Goal: Task Accomplishment & Management: Use online tool/utility

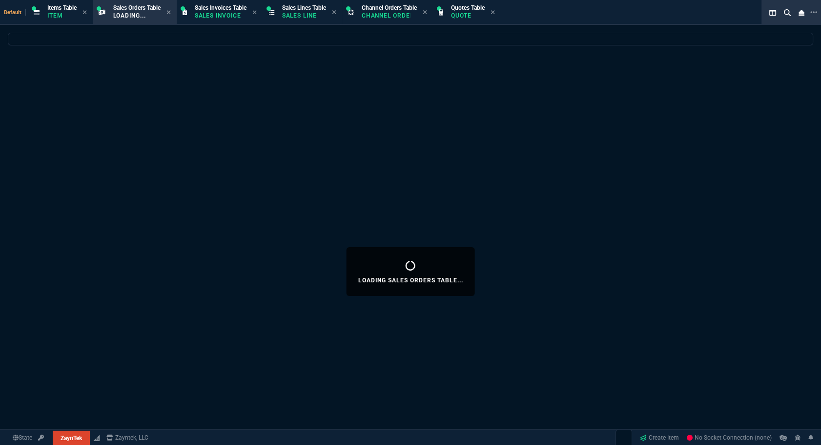
select select "12: ROSS"
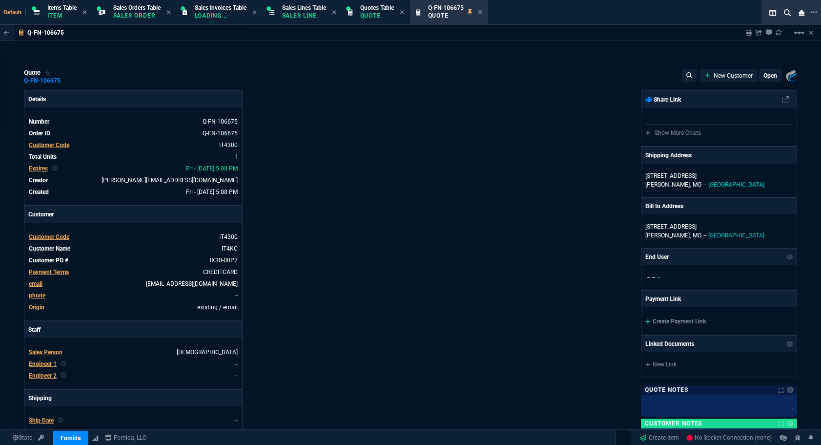
select select "12: [PERSON_NAME]"
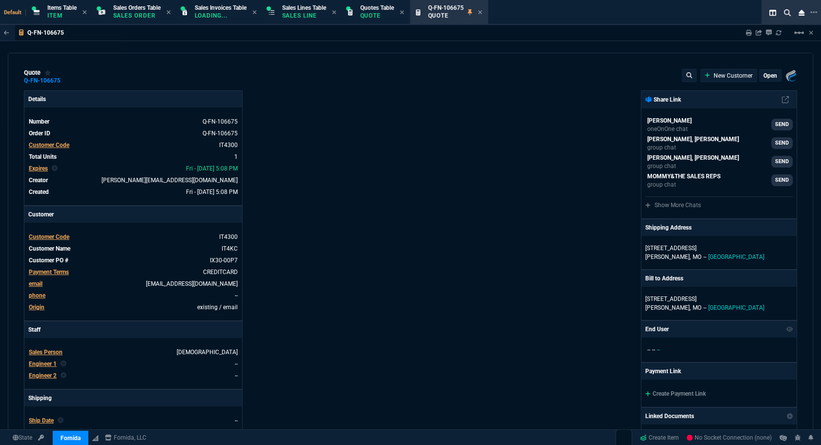
type input "21"
type input "178"
type input "-3"
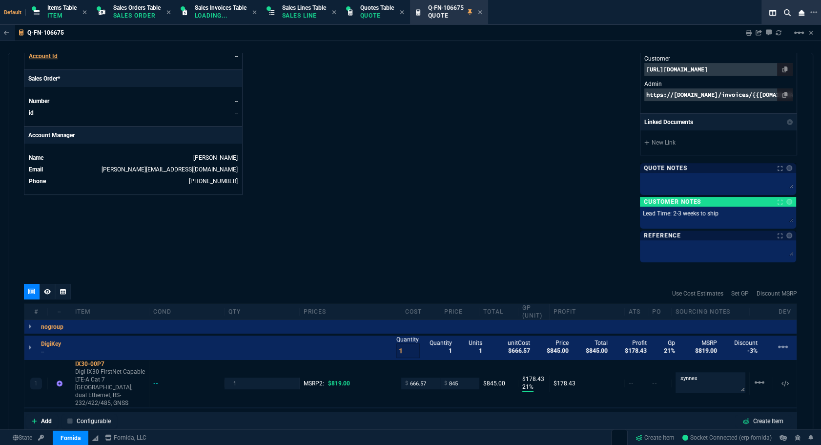
scroll to position [532, 0]
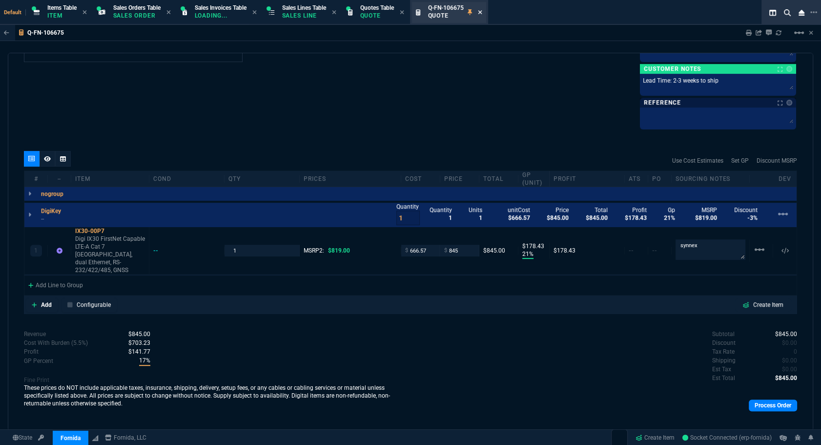
click at [482, 14] on icon at bounding box center [480, 12] width 4 height 6
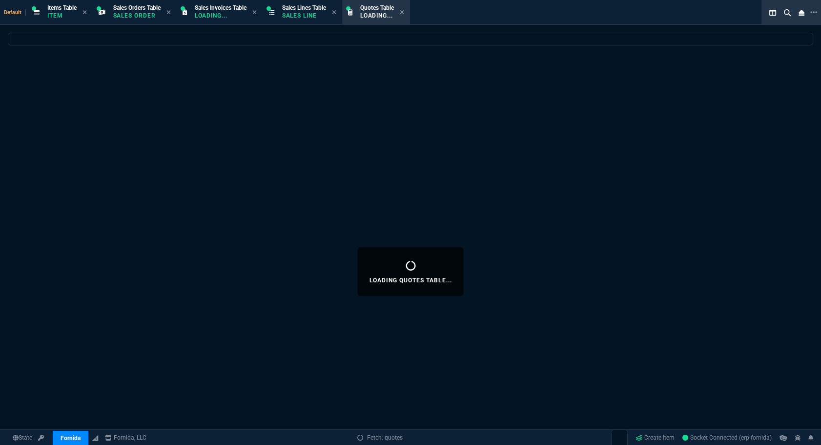
select select
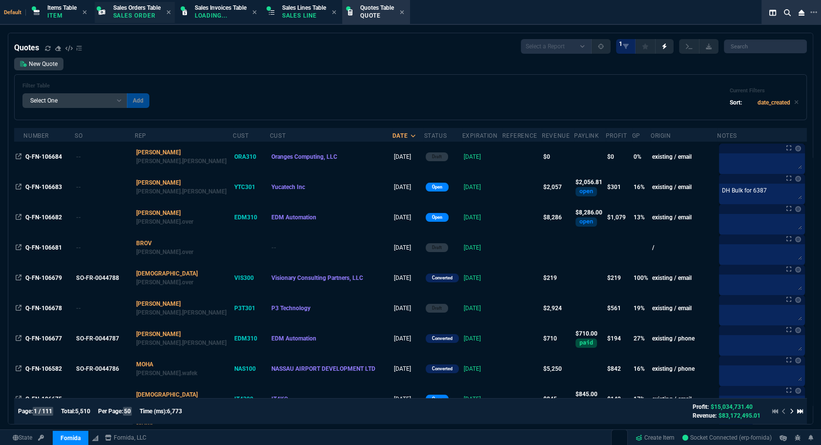
click at [135, 15] on p "Sales Order" at bounding box center [136, 16] width 47 height 8
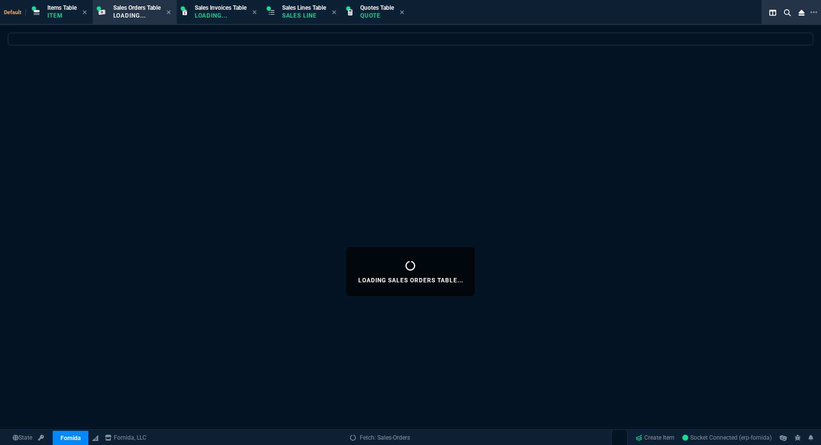
select select
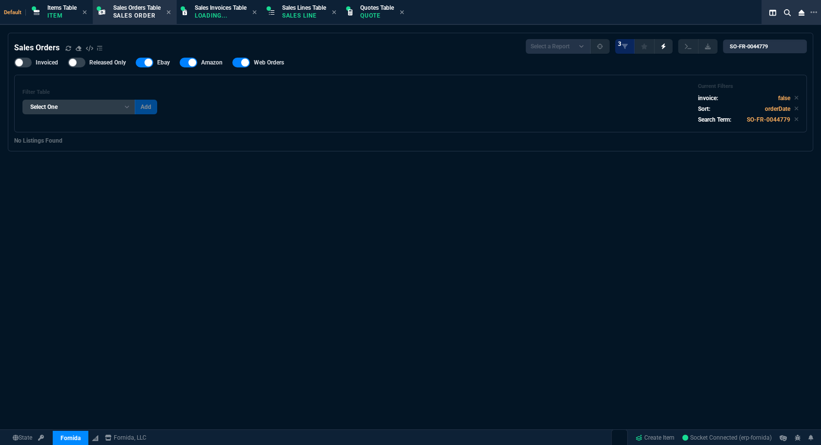
click at [740, 57] on div "Sales Orders Select a Report Opened Today Invoiced Only Exclude Invoiced Config…" at bounding box center [410, 85] width 793 height 93
click at [745, 46] on input "SO-FR-0044779" at bounding box center [765, 47] width 84 height 14
paste input "67"
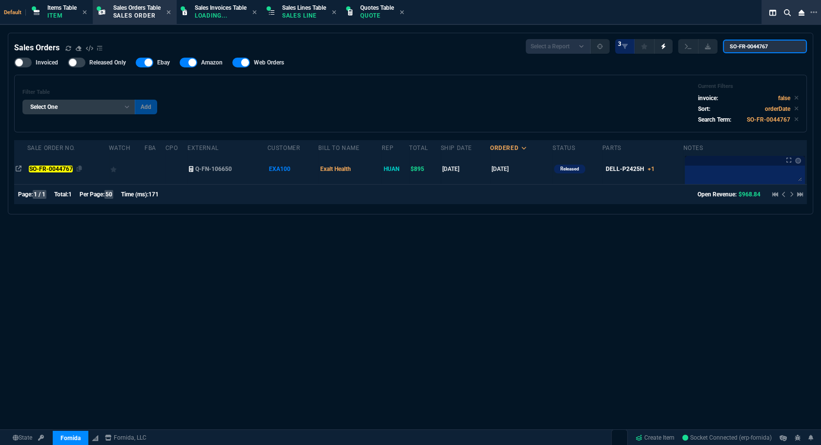
type input "SO-FR-0044767"
click at [61, 165] on mark "SO-FR-0044767" at bounding box center [51, 168] width 44 height 7
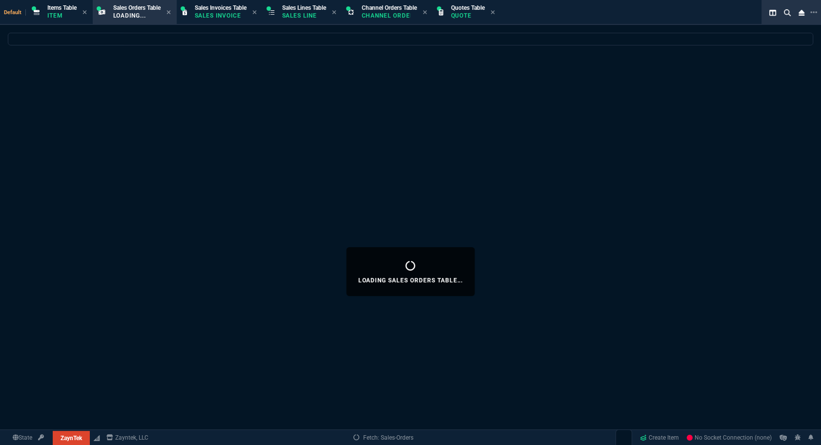
select select "12: [PERSON_NAME]"
select select
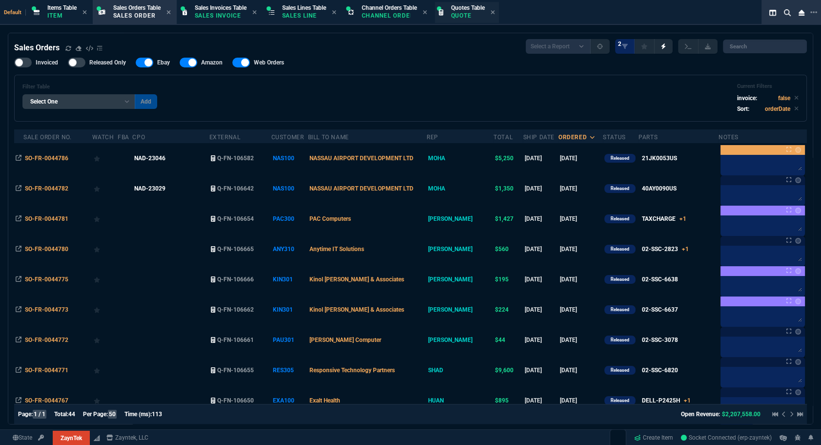
click at [474, 16] on p "Quote" at bounding box center [468, 16] width 34 height 8
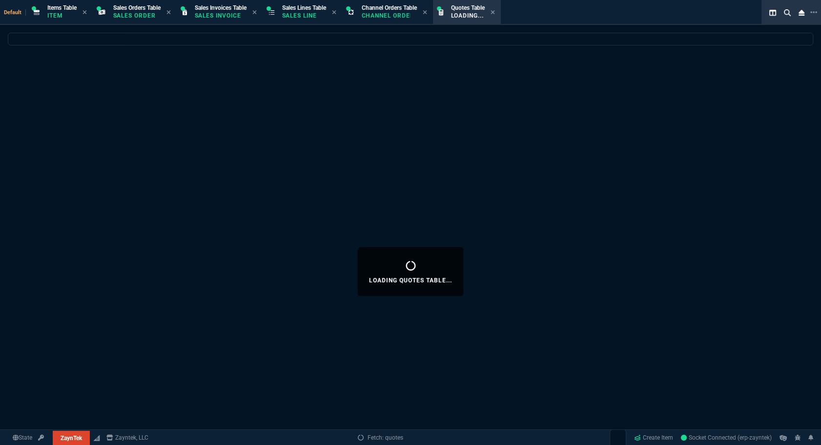
select select
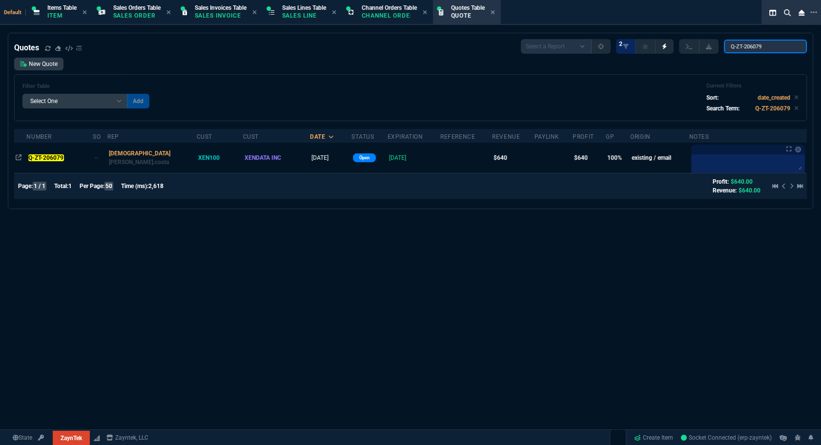
click at [756, 42] on input "Q-ZT-206079" at bounding box center [765, 47] width 83 height 14
paste input "205870"
type input "205870"
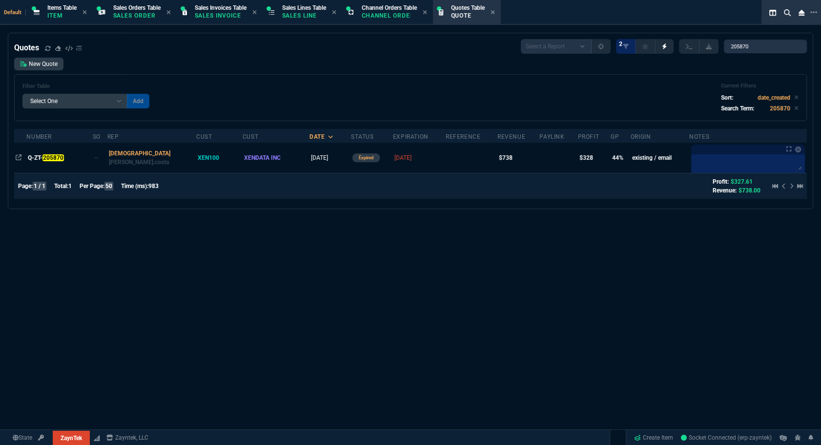
click at [53, 156] on mark "205870" at bounding box center [52, 157] width 21 height 7
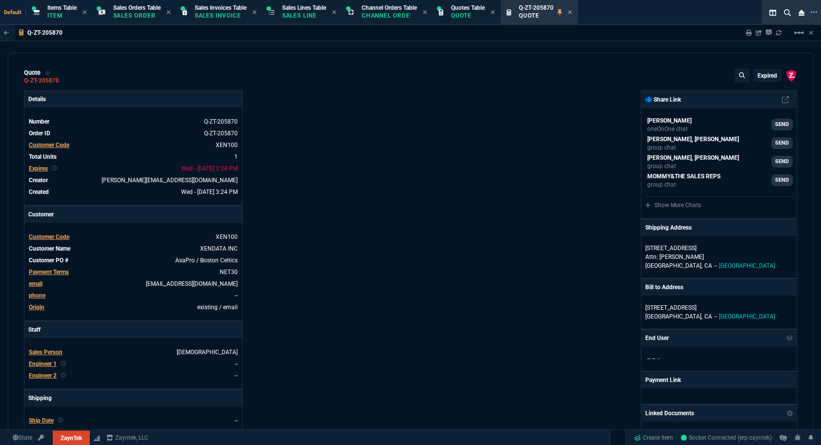
type input "47"
type input "349"
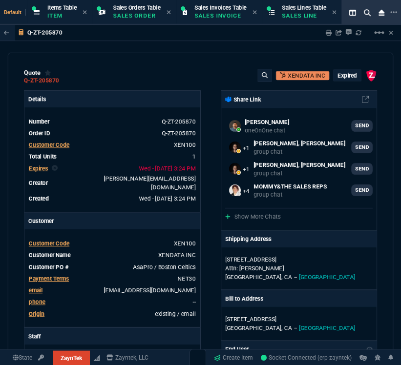
scroll to position [88, 0]
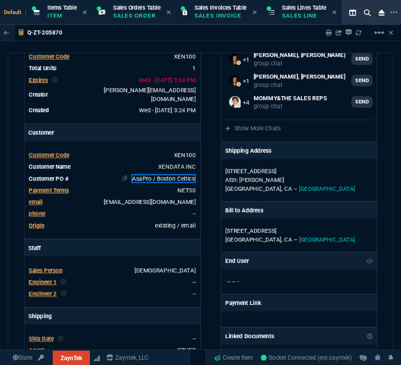
click at [176, 174] on link "AsaPro / Boston Celtics" at bounding box center [163, 178] width 64 height 9
paste link
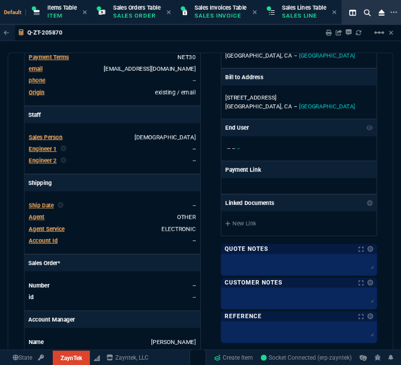
scroll to position [477, 0]
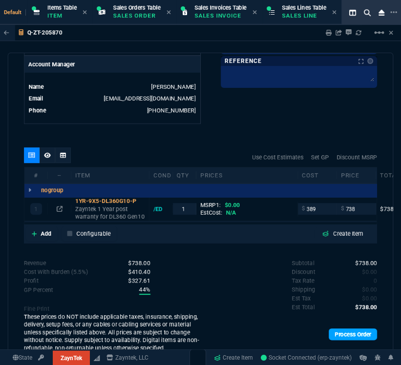
click at [357, 329] on link "Process Order" at bounding box center [353, 335] width 48 height 12
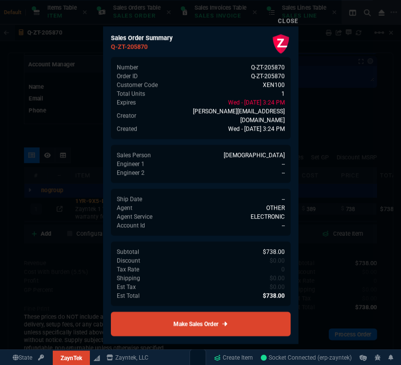
scroll to position [484, 0]
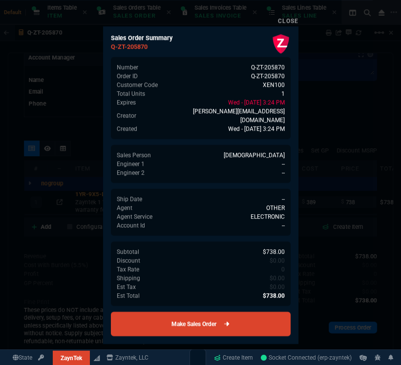
click at [241, 312] on link "Make Sales Order" at bounding box center [201, 324] width 180 height 24
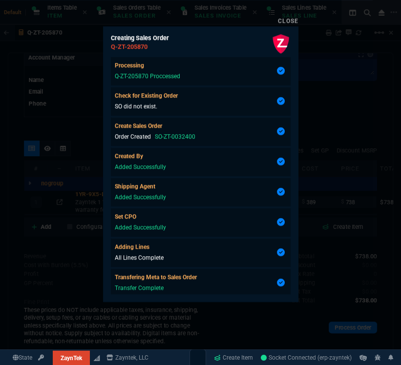
scroll to position [23, 0]
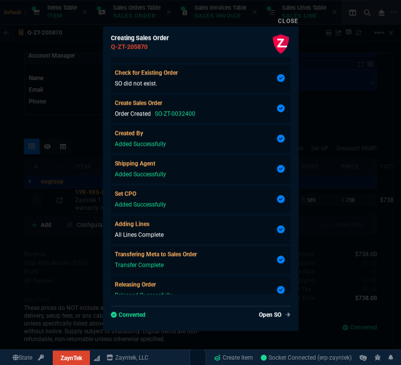
type input "47"
type input "349"
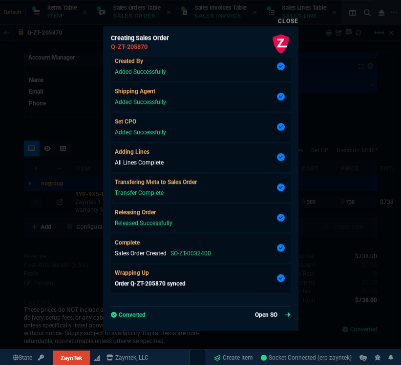
click at [265, 317] on link "Open SO" at bounding box center [273, 314] width 36 height 9
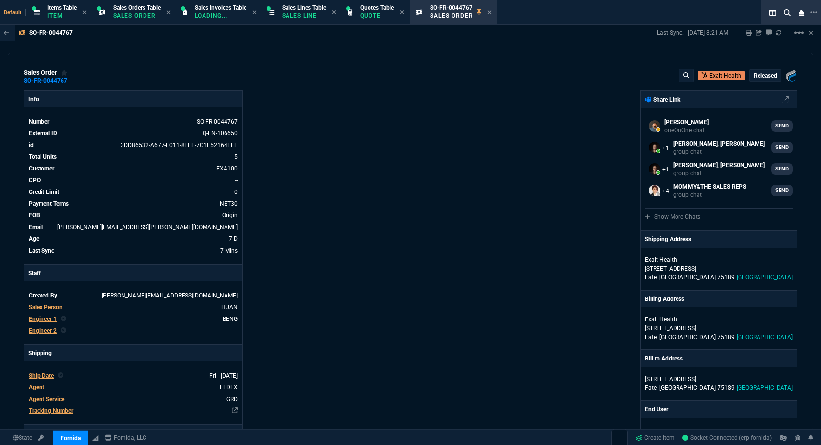
select select "12: [PERSON_NAME]"
click at [188, 121] on icon at bounding box center [190, 121] width 5 height 6
drag, startPoint x: 564, startPoint y: 219, endPoint x: 575, endPoint y: 224, distance: 12.9
click at [564, 219] on div "Fornida, LLC 2609 Technology Dr Suite 300 Plano, TX 75074 Share Link Carlos Oca…" at bounding box center [604, 409] width 387 height 639
click at [788, 250] on icon at bounding box center [790, 252] width 5 height 6
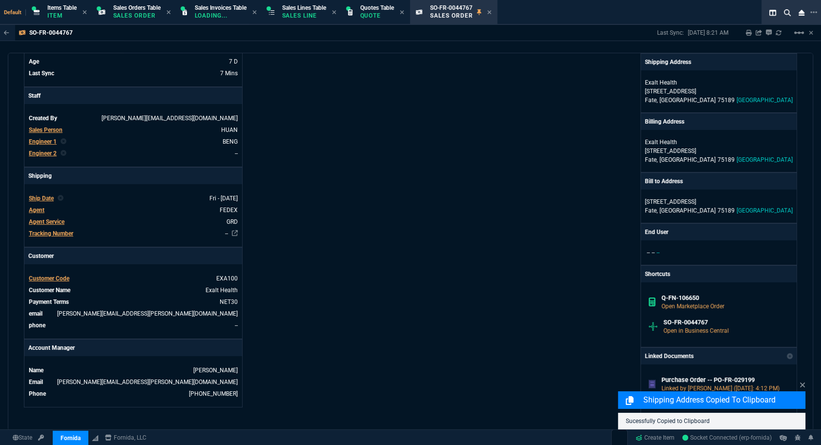
scroll to position [44, 0]
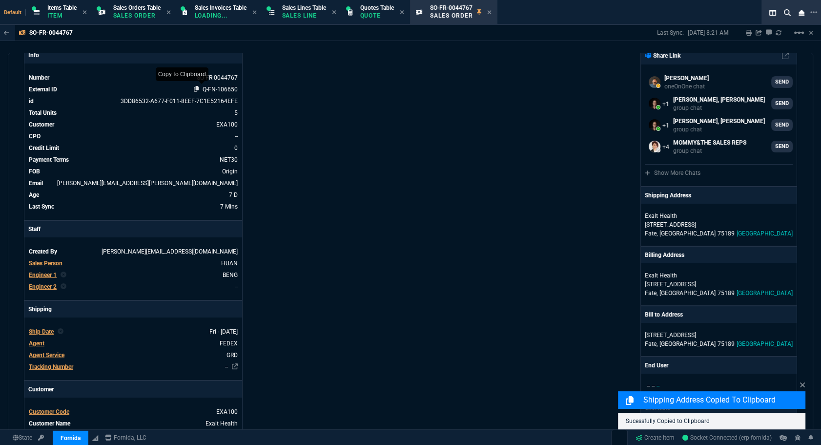
click at [196, 90] on icon at bounding box center [196, 89] width 5 height 6
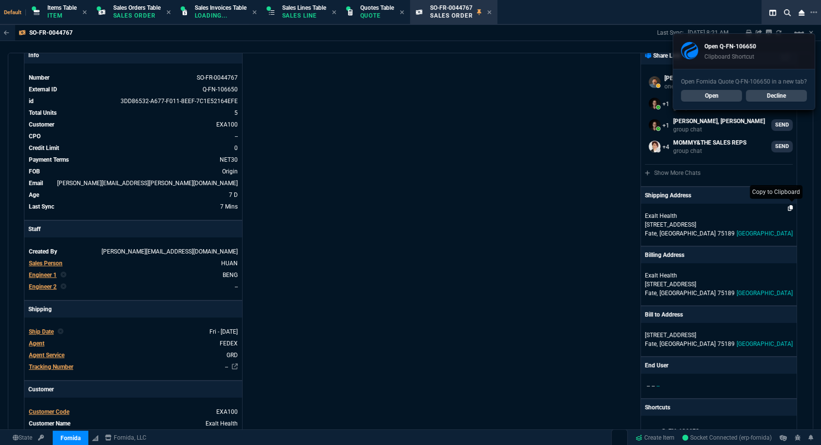
click at [788, 205] on icon at bounding box center [790, 208] width 5 height 6
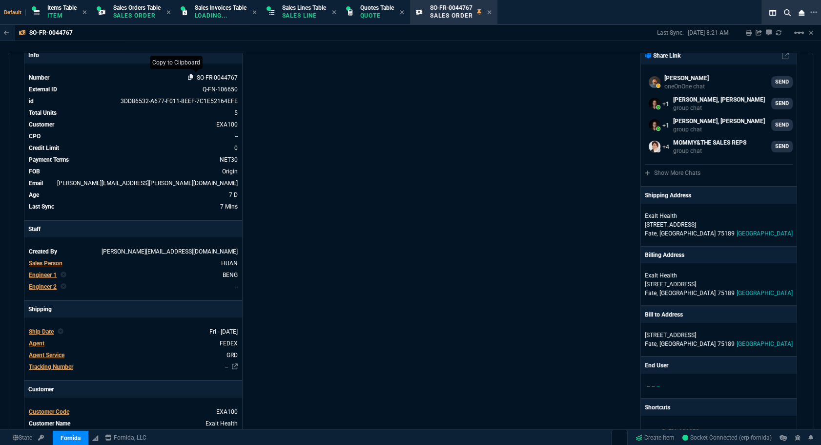
click at [188, 78] on icon at bounding box center [190, 77] width 5 height 6
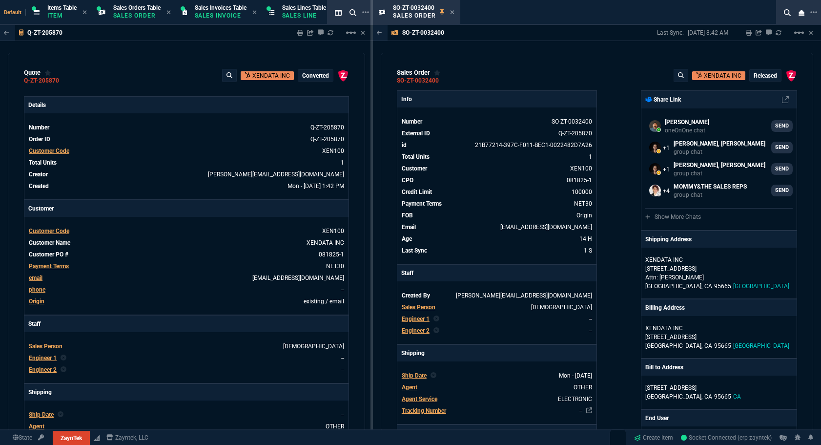
select select "12: [PERSON_NAME]"
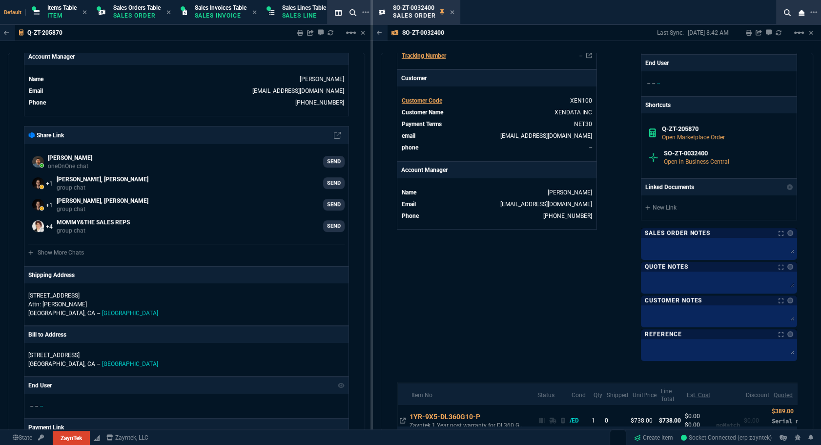
click at [787, 235] on nx-fornida-color-selector at bounding box center [788, 233] width 10 height 14
click at [783, 230] on link at bounding box center [788, 233] width 10 height 6
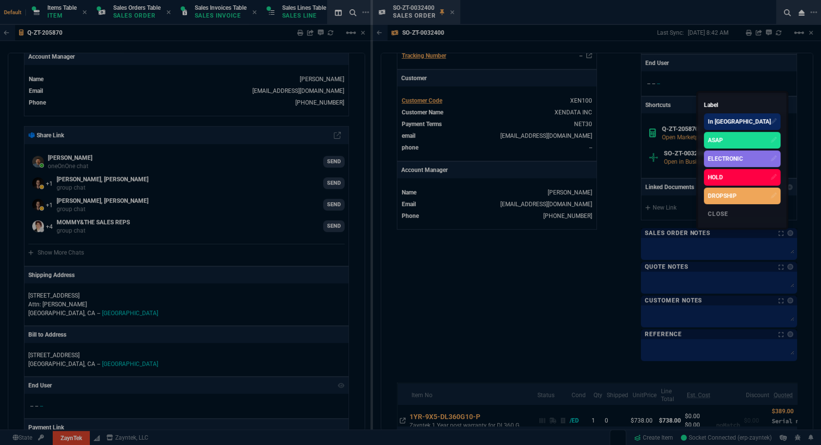
click at [743, 155] on div "ELECTRONIC" at bounding box center [725, 158] width 35 height 9
click at [567, 287] on div at bounding box center [410, 222] width 821 height 445
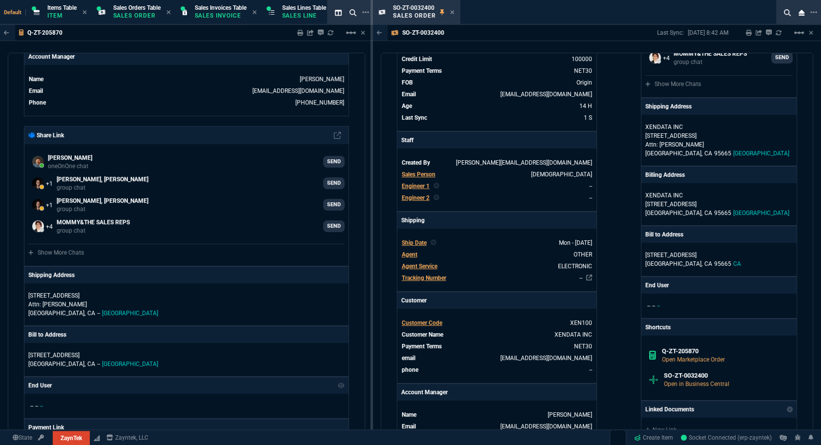
scroll to position [0, 0]
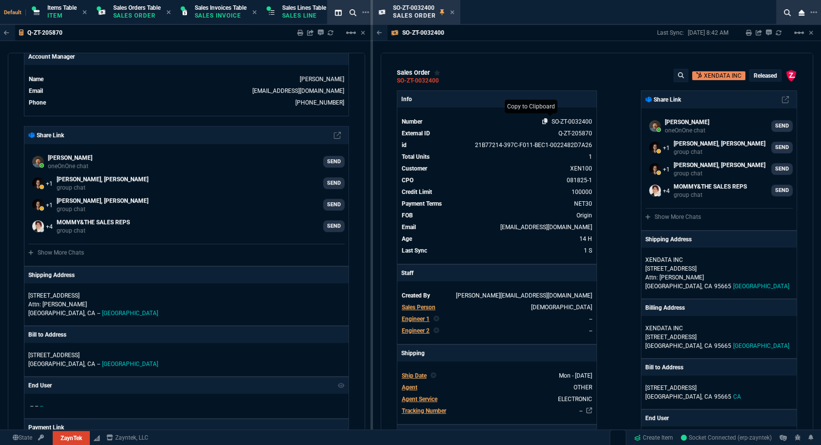
click at [542, 122] on icon at bounding box center [544, 121] width 5 height 6
click at [453, 11] on icon at bounding box center [452, 12] width 4 height 6
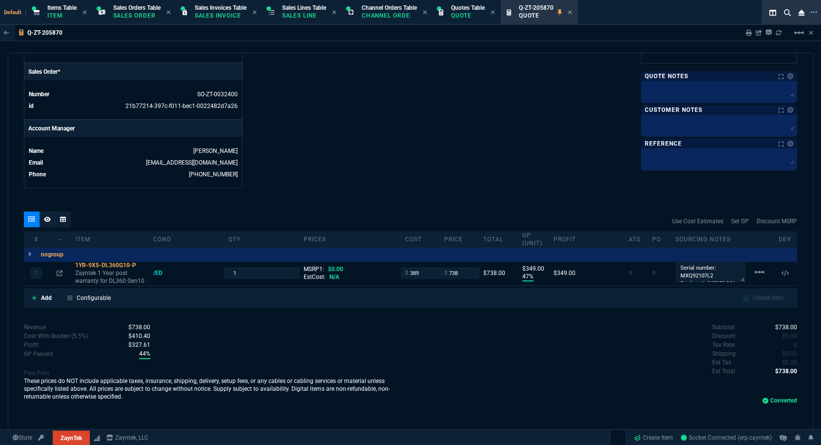
scroll to position [399, 0]
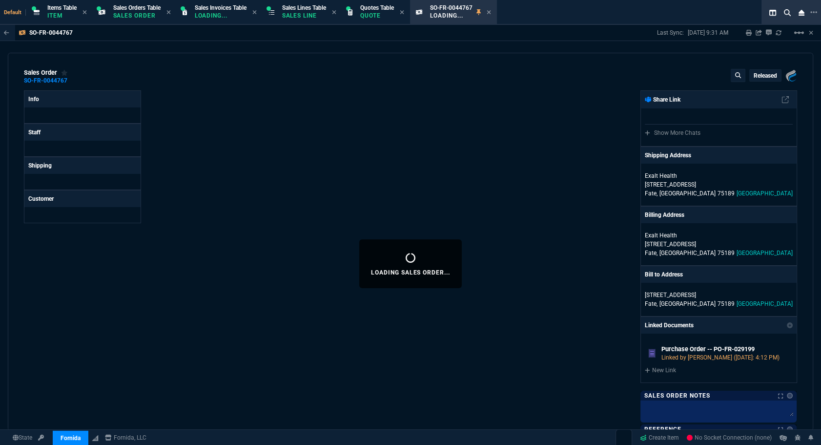
select select "12: [PERSON_NAME]"
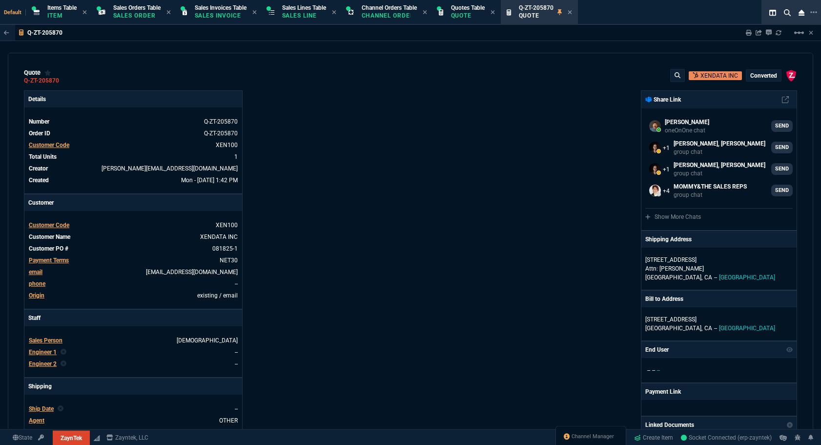
select select "12: [PERSON_NAME]"
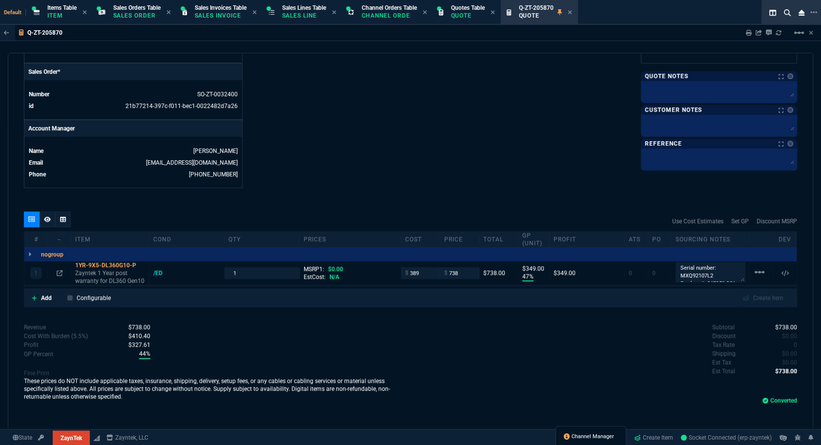
click at [602, 433] on span "Channel Manager" at bounding box center [593, 436] width 42 height 8
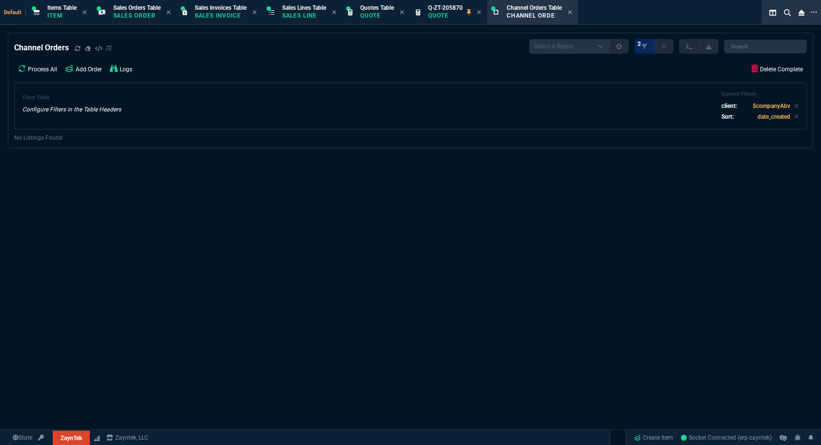
click at [78, 146] on nx-fornida-order-processing-table "Channel Orders Select a Report Exclude 'converted' Current Company Only 2 Proce…" at bounding box center [410, 90] width 804 height 115
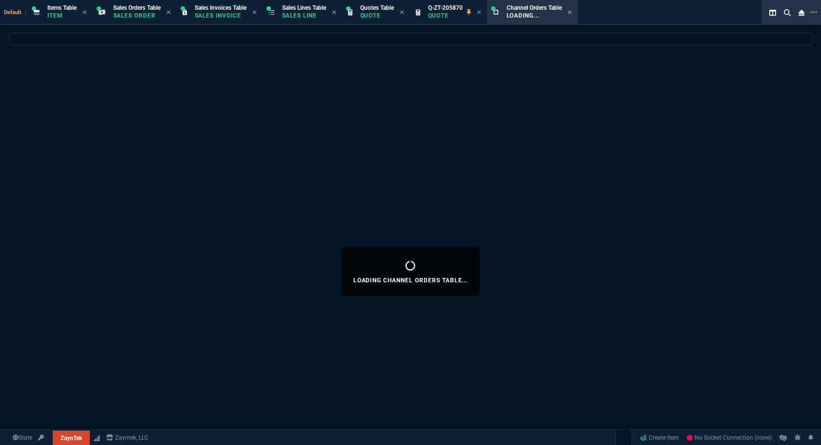
select select "12: [PERSON_NAME]"
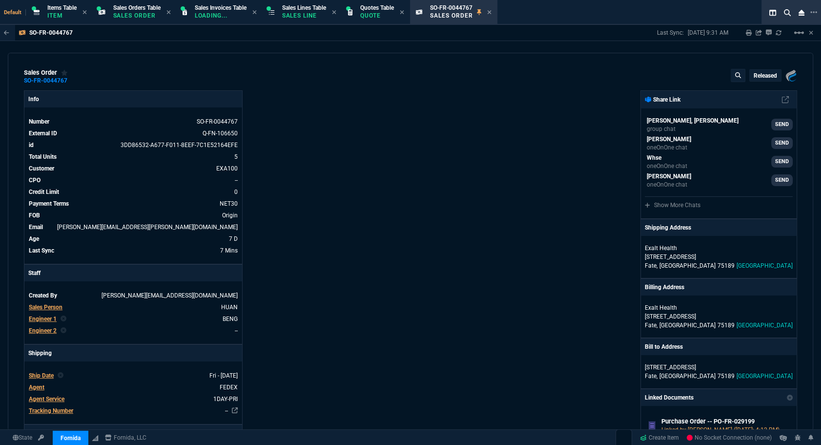
select select "12: [PERSON_NAME]"
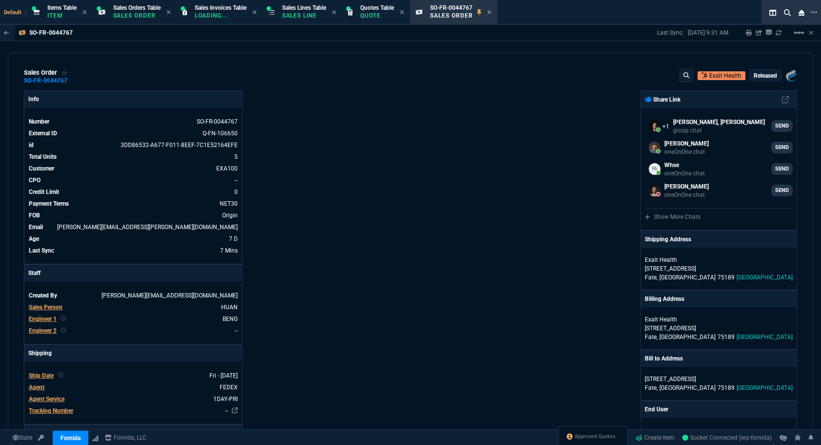
click at [585, 428] on div "Approved Quotes" at bounding box center [592, 437] width 69 height 23
click at [577, 441] on div "Approved Quotes" at bounding box center [592, 437] width 69 height 23
click at [580, 436] on span "Approved Quotes" at bounding box center [595, 436] width 41 height 8
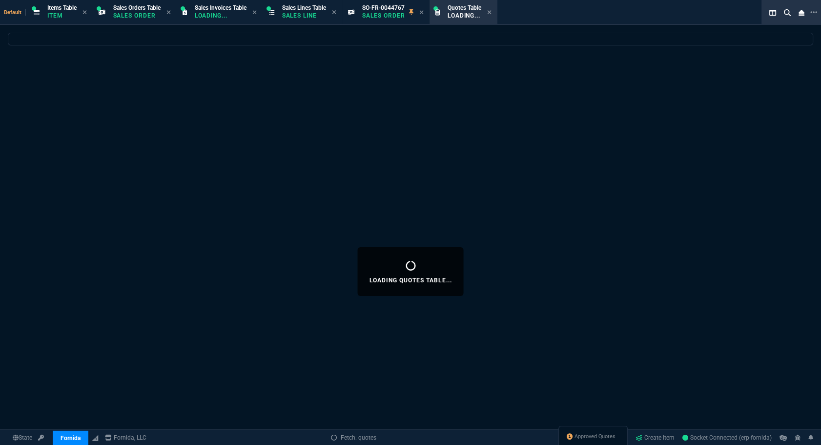
select select
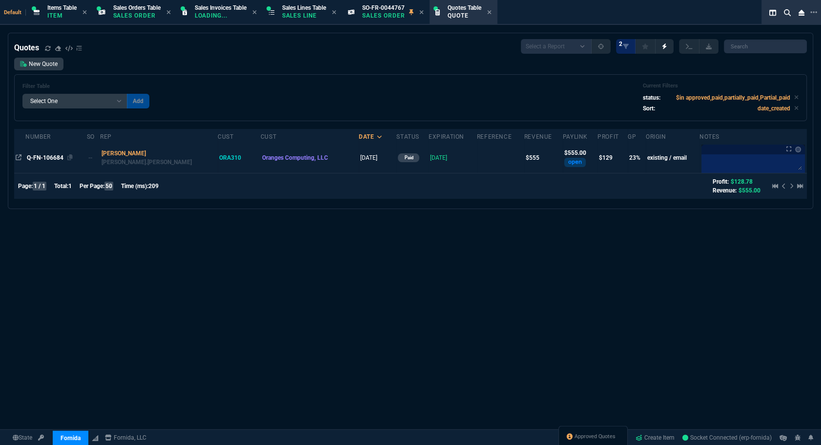
click at [53, 159] on span "Q-FN-106684" at bounding box center [45, 157] width 37 height 7
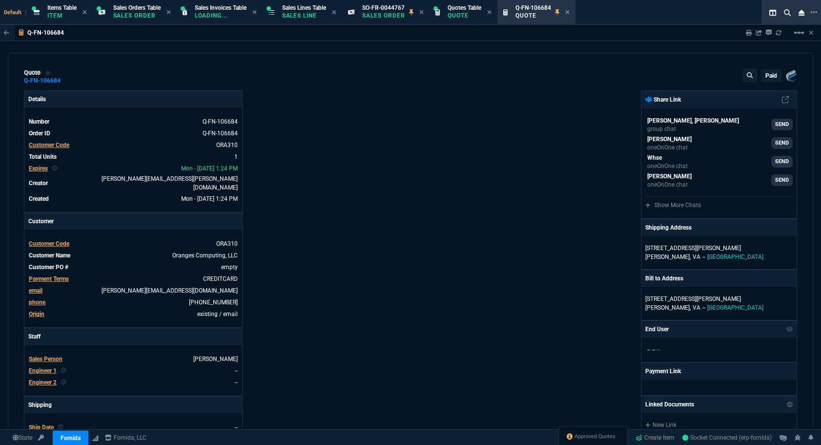
type input "27"
type input "151"
type input "630"
type input "12"
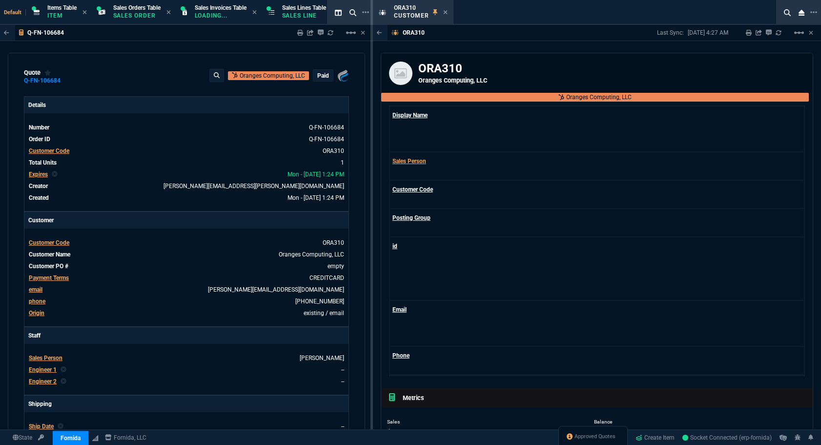
select select "12: [PERSON_NAME]"
select select "2: salesOrders"
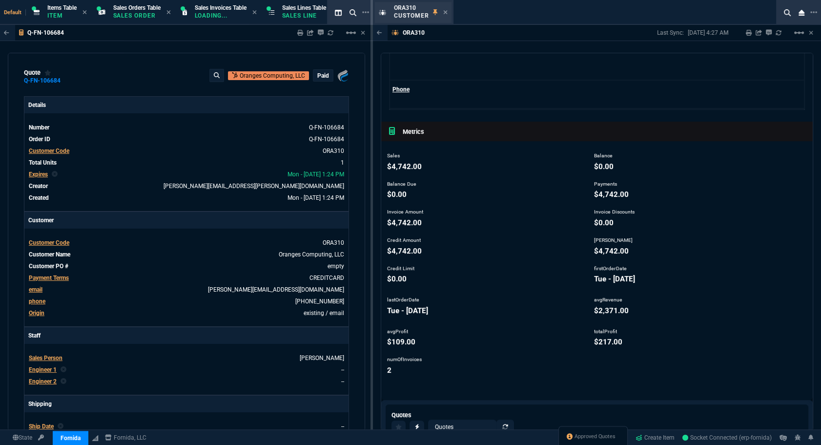
click at [447, 10] on div "ORA310 Customer" at bounding box center [413, 12] width 77 height 21
click at [445, 11] on icon at bounding box center [445, 12] width 4 height 4
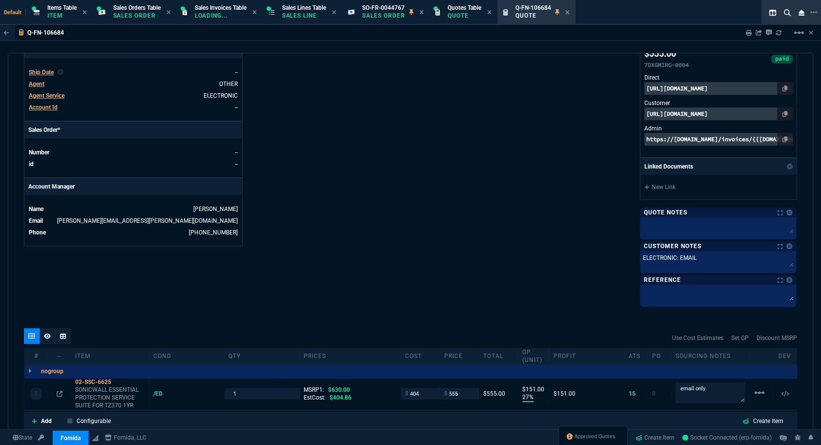
scroll to position [481, 0]
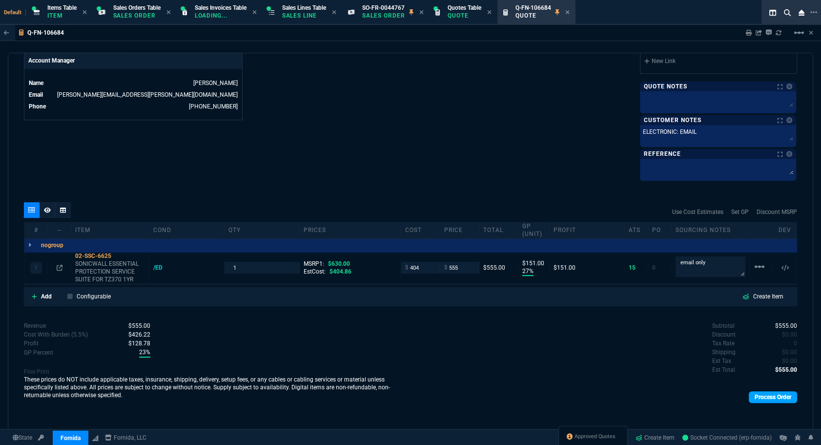
click at [776, 400] on link "Process Order" at bounding box center [773, 397] width 48 height 12
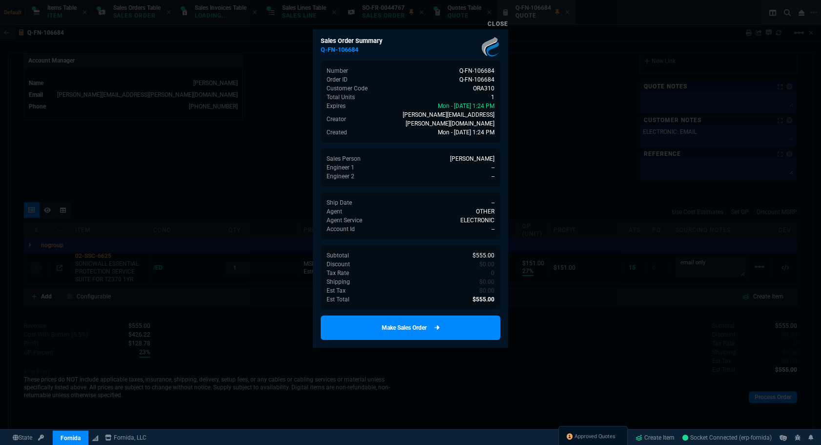
click at [358, 317] on link "Make Sales Order" at bounding box center [411, 327] width 180 height 24
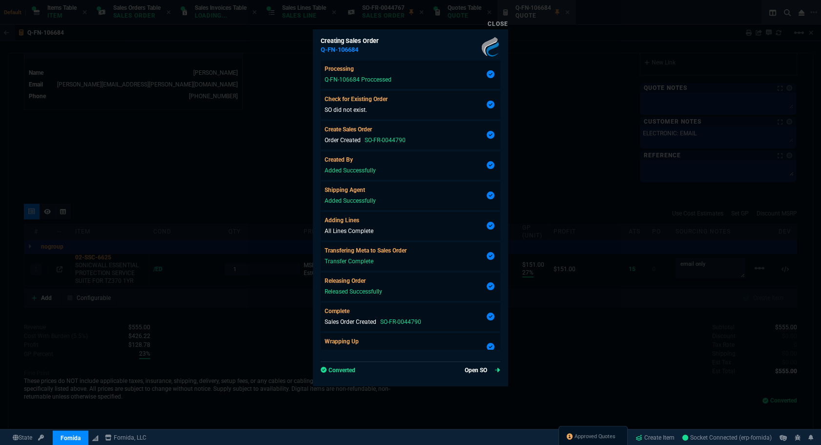
type input "27"
type input "151"
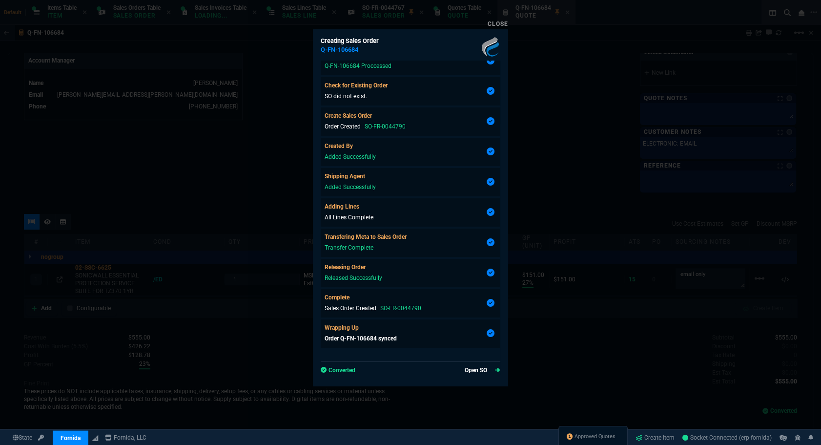
type input "12"
click at [469, 366] on link "Open SO" at bounding box center [483, 370] width 36 height 9
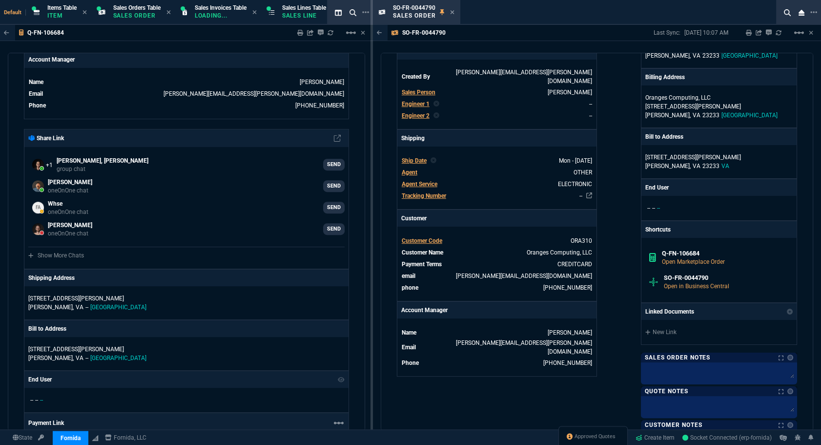
scroll to position [399, 0]
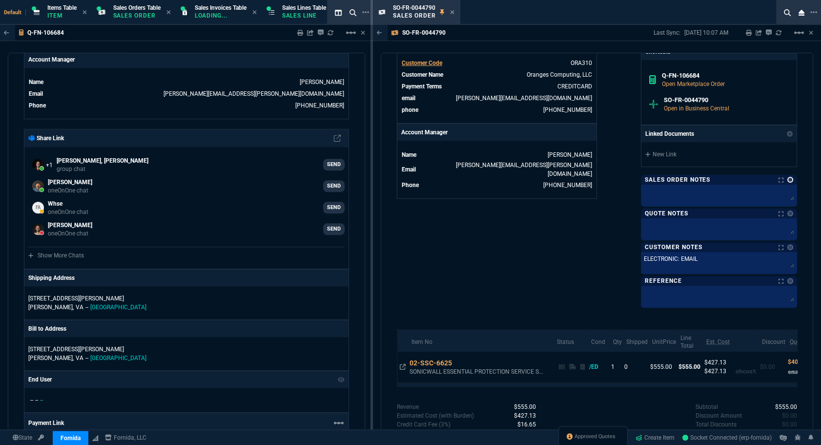
click at [787, 178] on link at bounding box center [790, 180] width 6 height 6
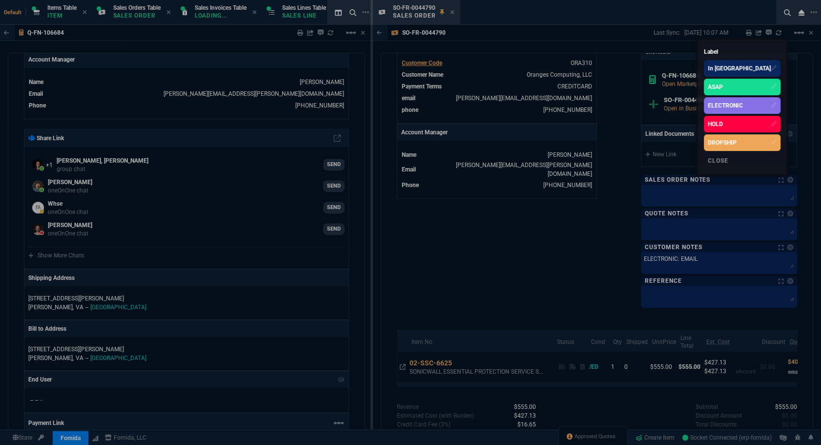
click at [743, 107] on div "ELECTRONIC" at bounding box center [725, 105] width 35 height 9
click at [480, 87] on div at bounding box center [410, 222] width 821 height 445
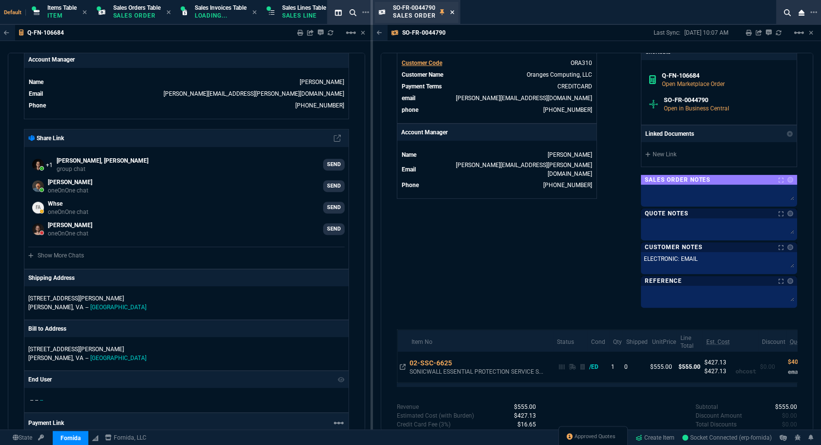
click at [452, 14] on icon at bounding box center [452, 12] width 4 height 6
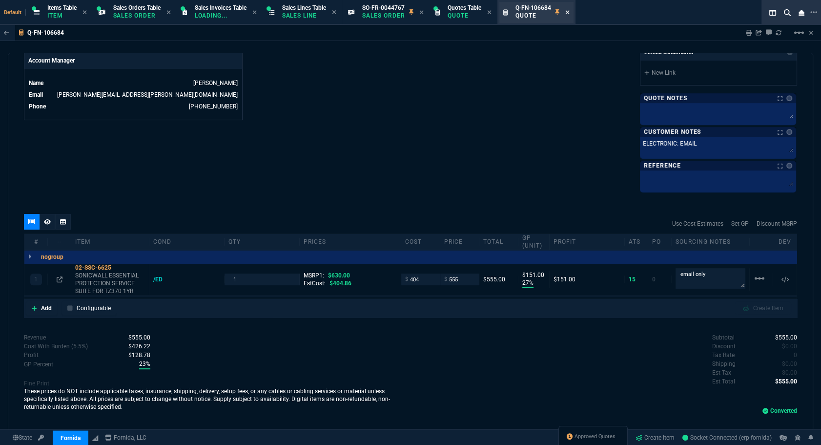
click at [569, 10] on icon at bounding box center [567, 12] width 4 height 4
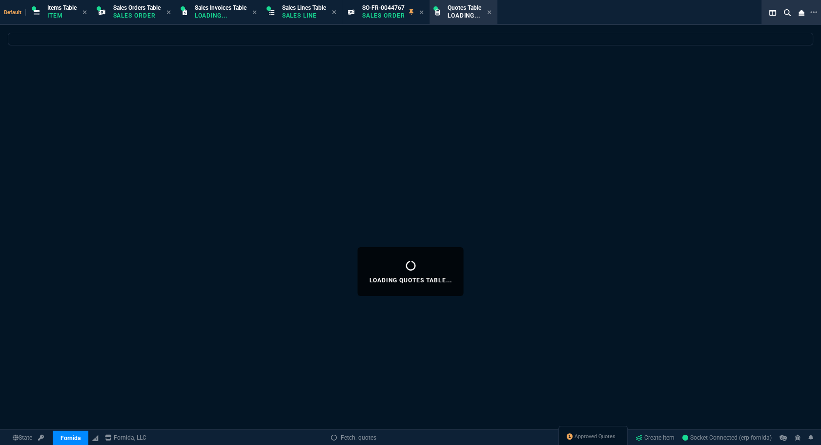
select select
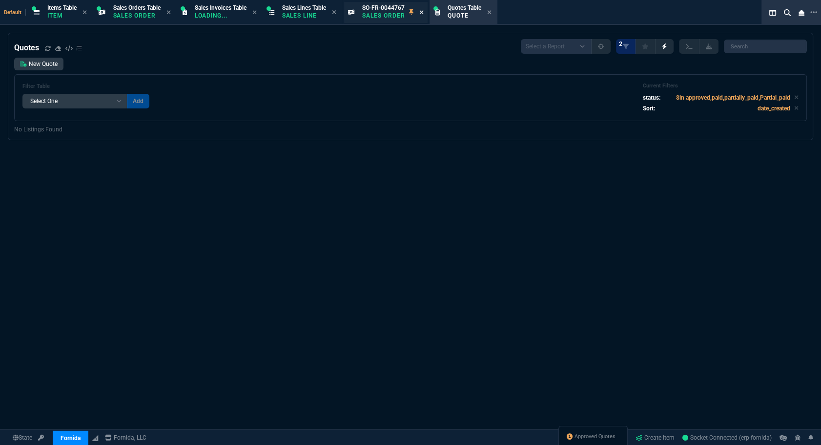
click at [424, 10] on icon at bounding box center [421, 12] width 4 height 6
click at [594, 438] on span "Approved Quotes" at bounding box center [595, 436] width 41 height 8
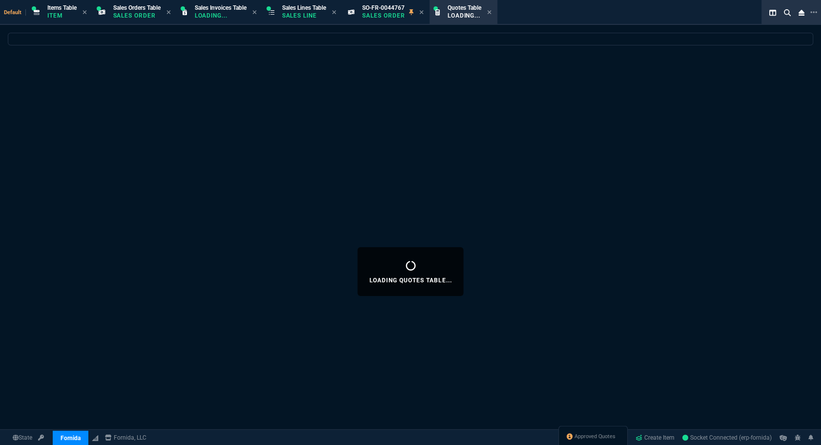
select select
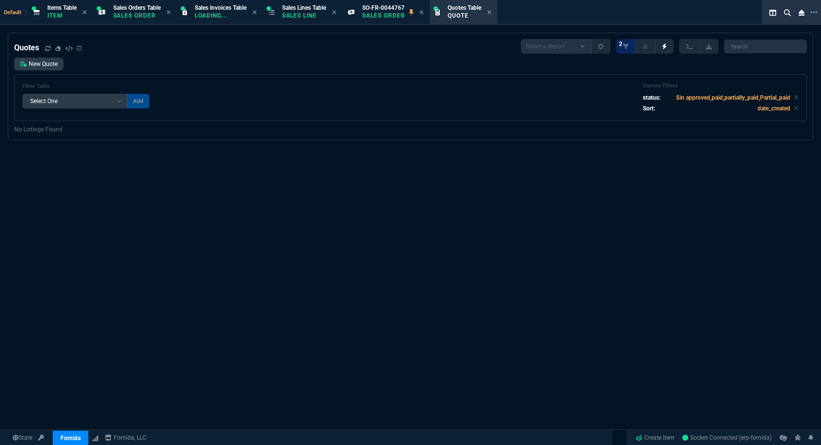
drag, startPoint x: 674, startPoint y: 170, endPoint x: 661, endPoint y: 171, distance: 13.2
click at [674, 170] on div "Quotes Select a Report Fruit (MTD) APPROVED Quotes 2 New Quote Filter Table Sel…" at bounding box center [410, 271] width 821 height 477
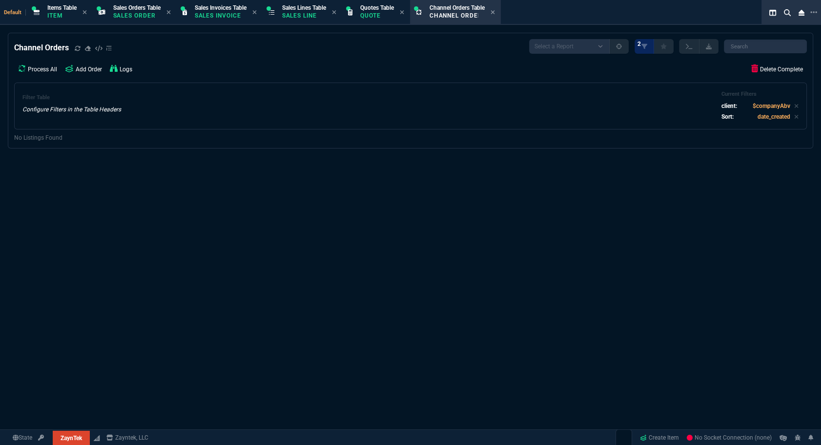
select select "12: [PERSON_NAME]"
